Goal: Find specific page/section

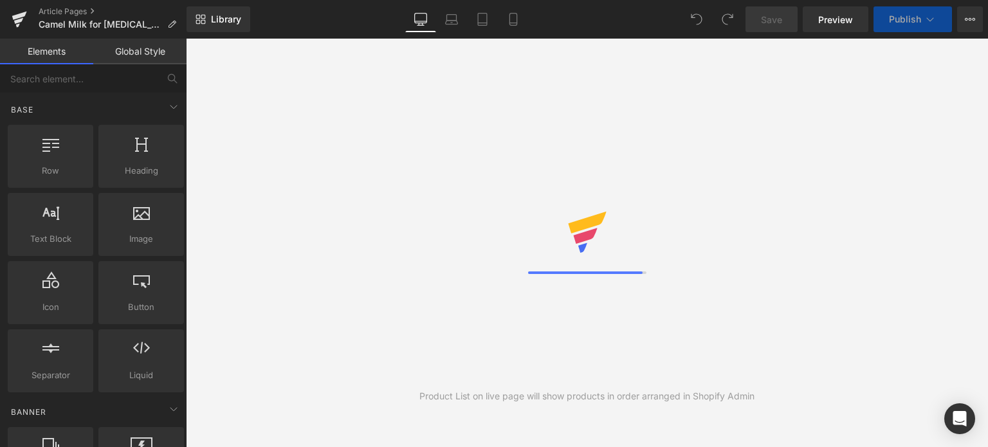
click at [968, 16] on icon at bounding box center [969, 19] width 10 height 10
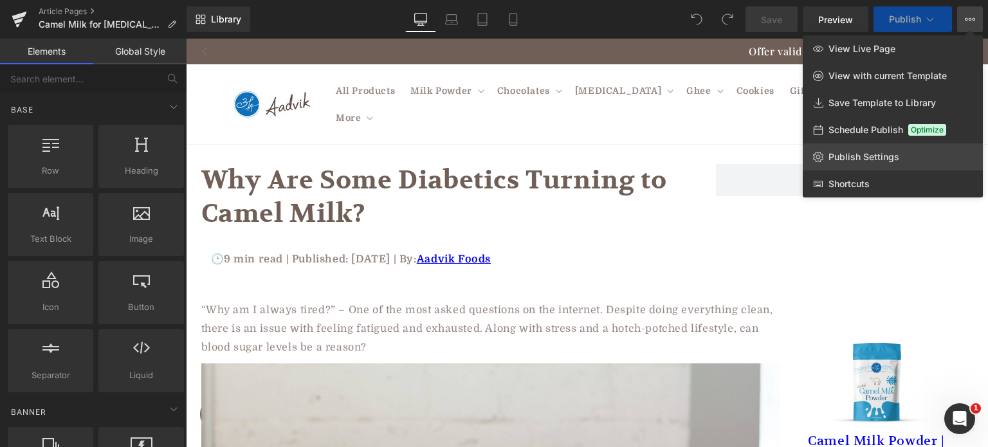
click at [869, 155] on span "Publish Settings" at bounding box center [863, 157] width 71 height 12
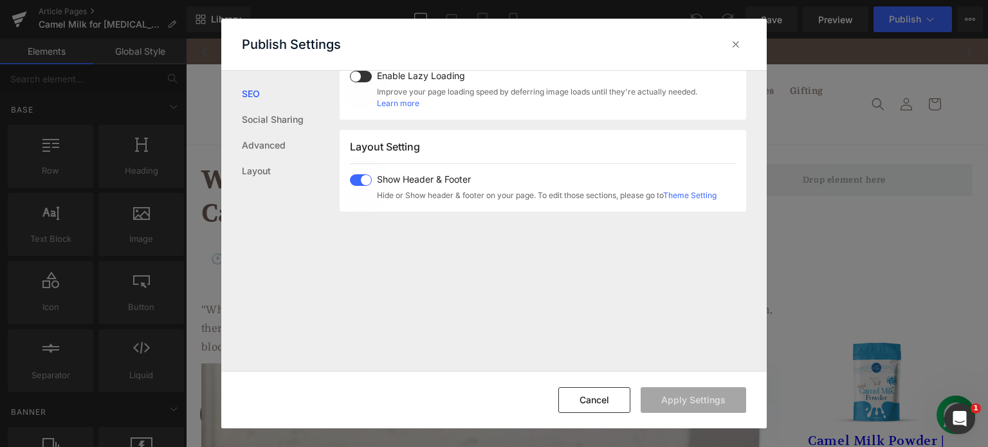
scroll to position [789, 0]
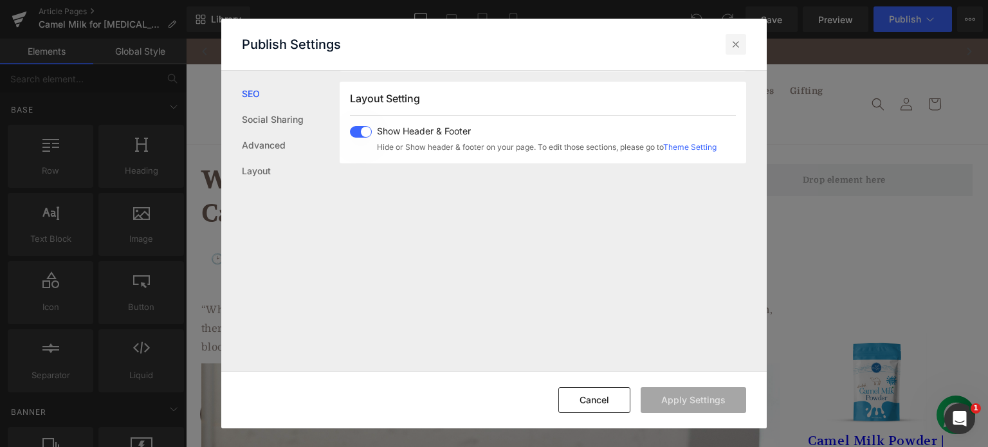
click at [737, 50] on icon at bounding box center [735, 44] width 13 height 13
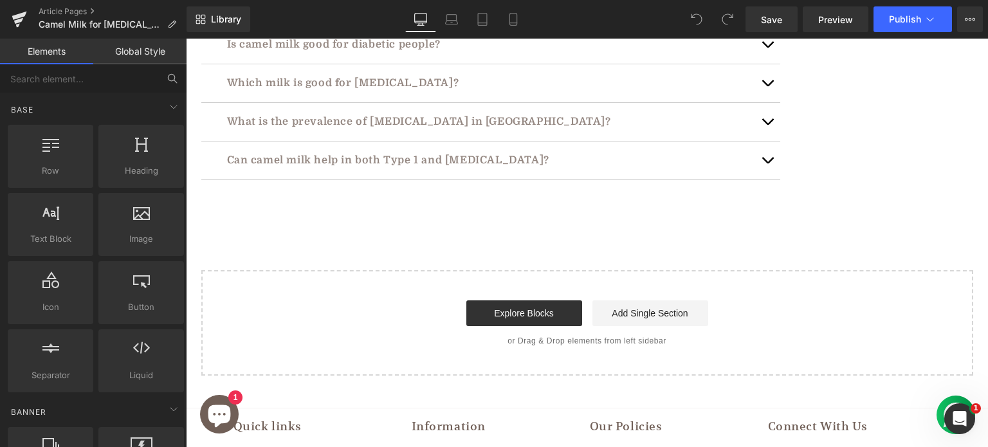
scroll to position [5122, 0]
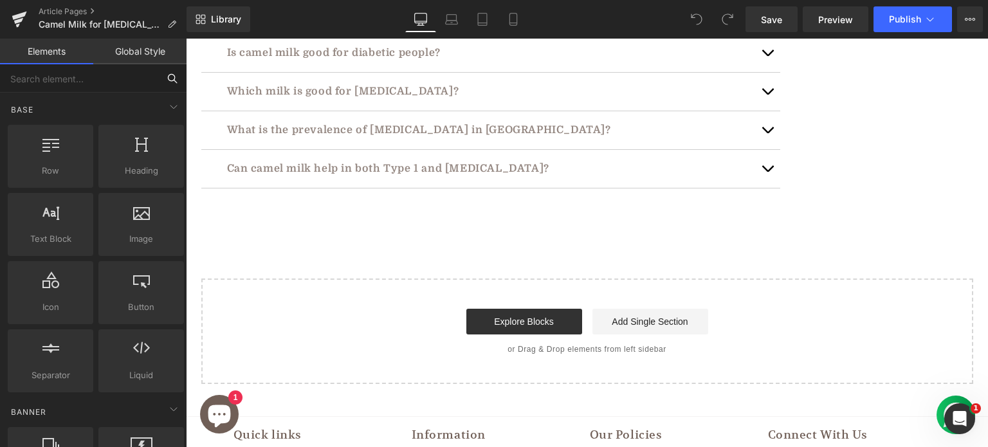
click at [110, 78] on input "text" at bounding box center [79, 78] width 158 height 28
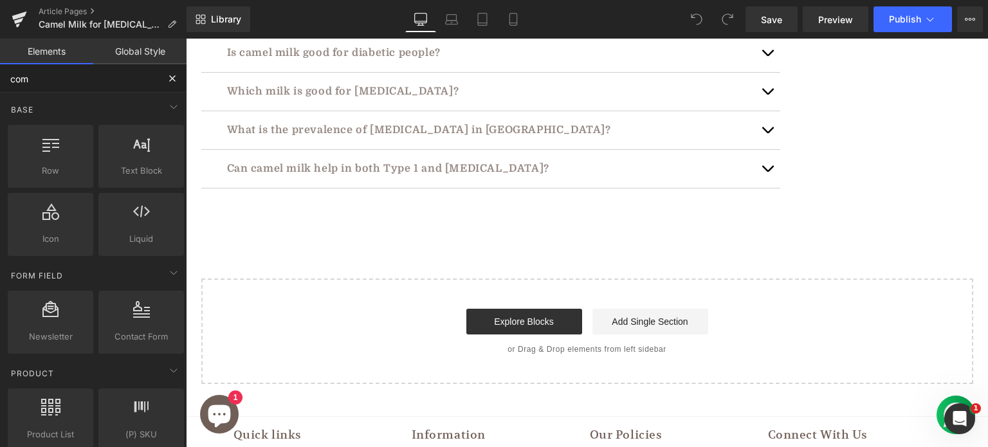
type input "comm"
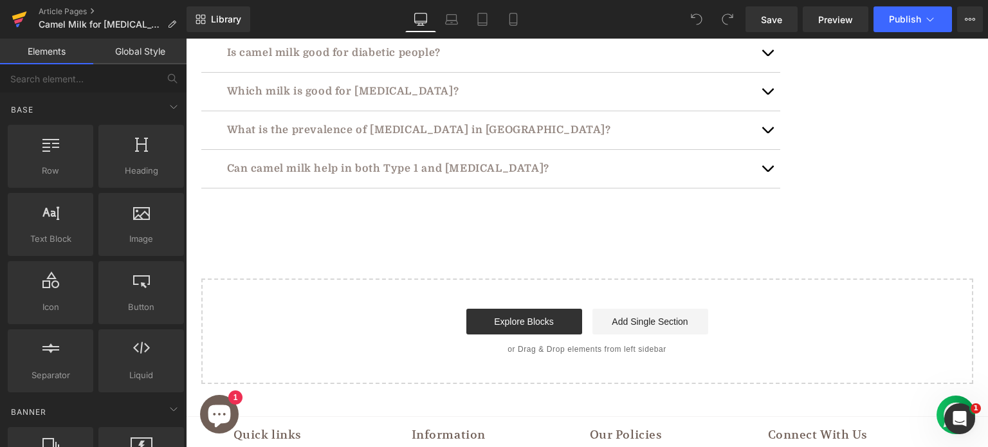
click at [21, 20] on icon at bounding box center [18, 21] width 9 height 6
